Goal: Task Accomplishment & Management: Manage account settings

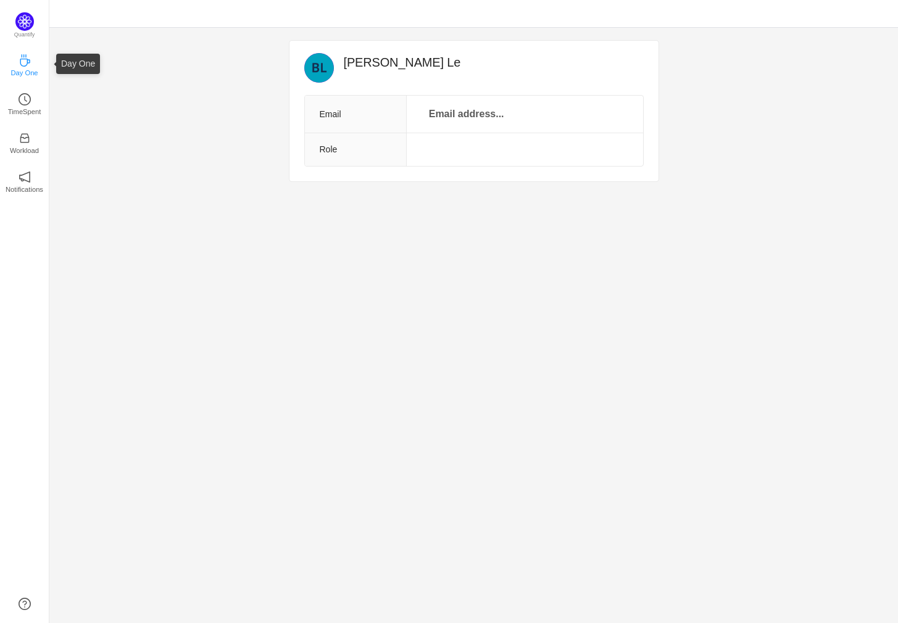
click at [34, 72] on p "Day One" at bounding box center [23, 72] width 27 height 11
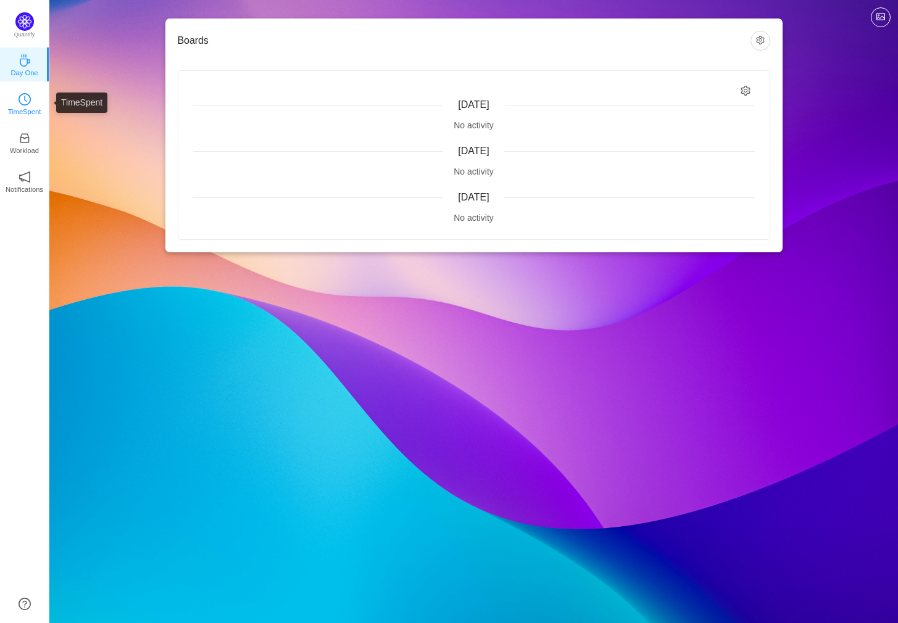
click at [31, 101] on link "TimeSpent" at bounding box center [25, 103] width 12 height 12
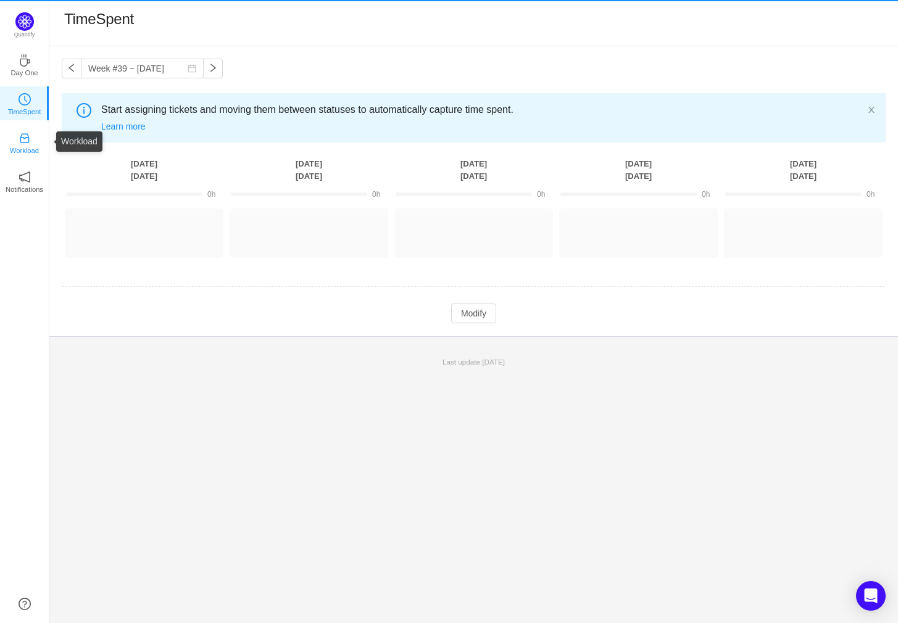
click at [25, 133] on icon "icon: inbox" at bounding box center [25, 138] width 12 height 12
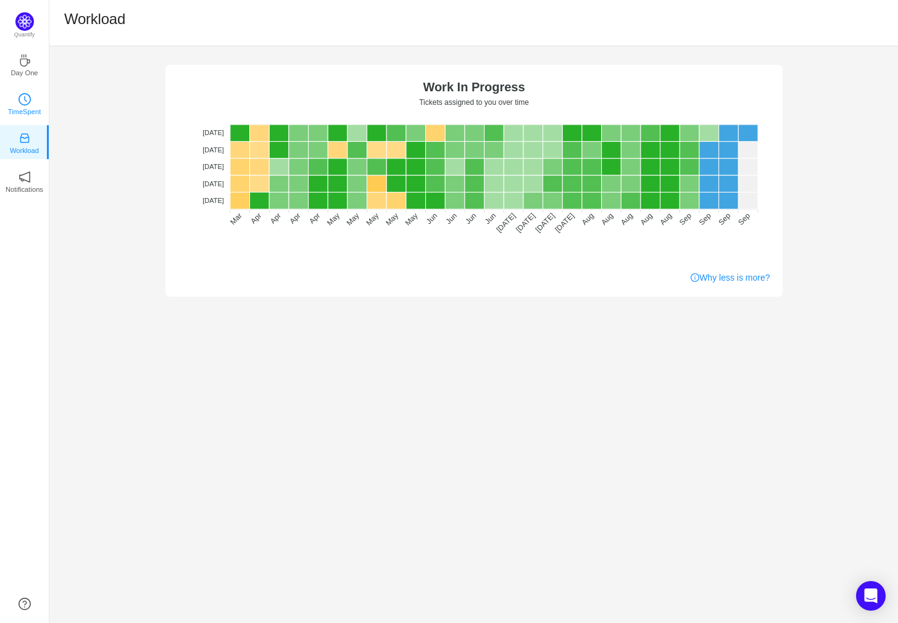
click at [38, 114] on p "TimeSpent" at bounding box center [24, 111] width 33 height 11
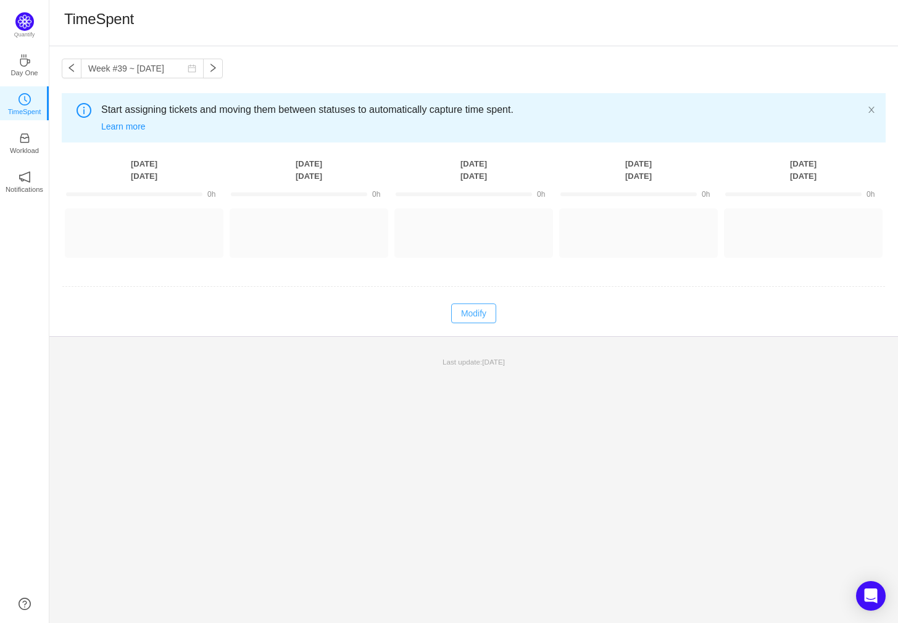
click at [476, 319] on button "Modify" at bounding box center [473, 314] width 45 height 20
click at [458, 316] on button "Cancel" at bounding box center [447, 314] width 47 height 20
click at [33, 20] on img at bounding box center [24, 21] width 19 height 19
